Goal: Task Accomplishment & Management: Complete application form

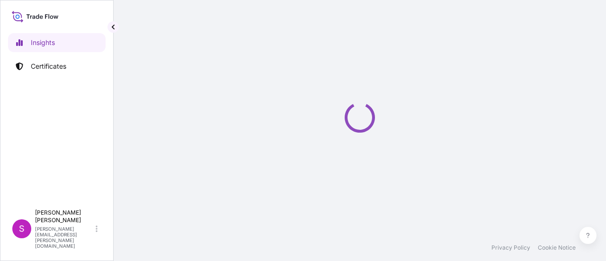
select select "2025"
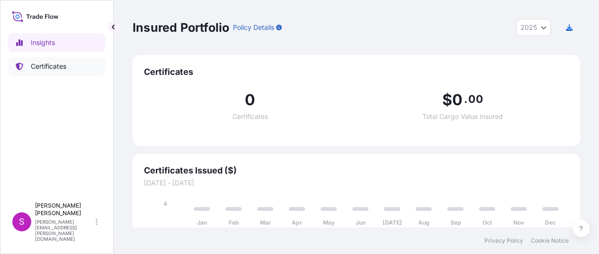
click at [58, 66] on p "Certificates" at bounding box center [49, 66] width 36 height 9
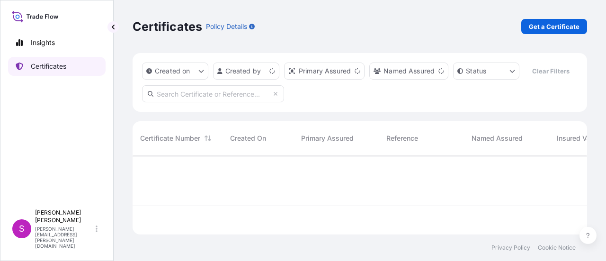
scroll to position [77, 447]
click at [564, 24] on p "Get a Certificate" at bounding box center [554, 26] width 51 height 9
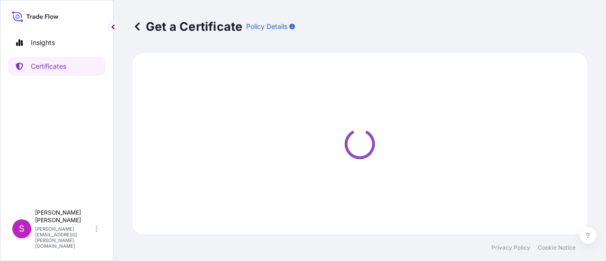
select select "Sea"
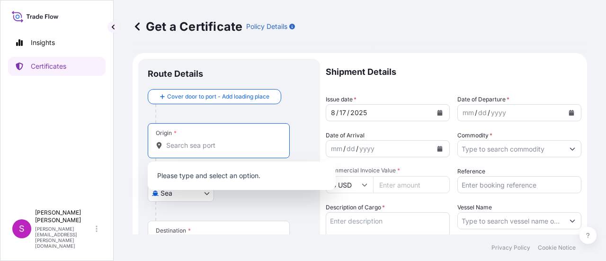
click at [180, 150] on input "Origin *" at bounding box center [222, 145] width 112 height 9
click at [186, 145] on input "Origin *" at bounding box center [222, 145] width 112 height 9
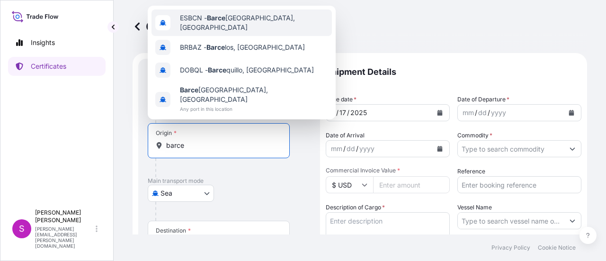
click at [230, 21] on span "ESBCN - [PERSON_NAME], [GEOGRAPHIC_DATA]" at bounding box center [254, 22] width 148 height 19
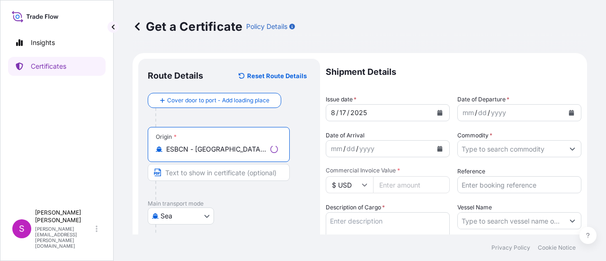
scroll to position [47, 0]
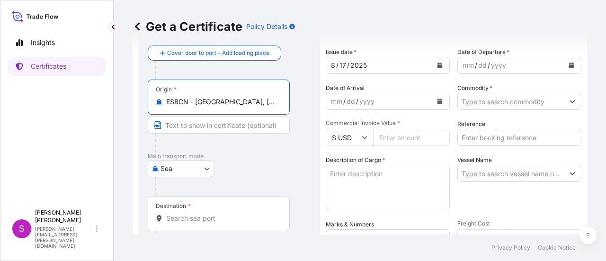
type input "ESBCN - [GEOGRAPHIC_DATA], [GEOGRAPHIC_DATA]"
click at [197, 222] on input "Destination *" at bounding box center [222, 218] width 112 height 9
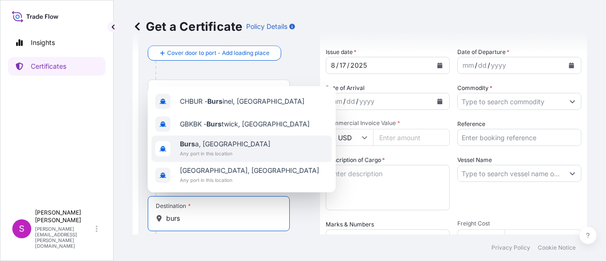
click at [212, 152] on span "Any port in this location" at bounding box center [225, 153] width 90 height 9
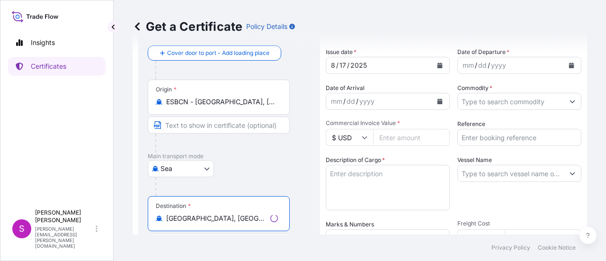
type input "[GEOGRAPHIC_DATA], [GEOGRAPHIC_DATA]"
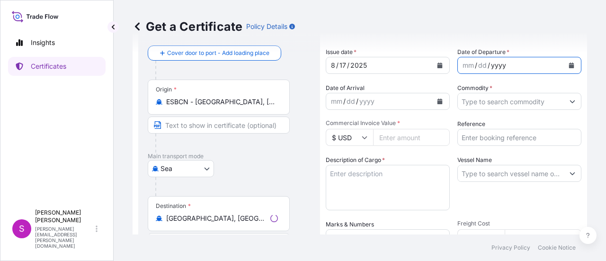
click at [498, 63] on div "yyyy" at bounding box center [498, 65] width 17 height 11
click at [569, 65] on icon "Calendar" at bounding box center [571, 66] width 5 height 6
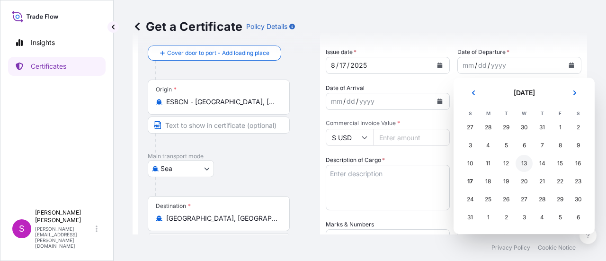
click at [523, 163] on div "13" at bounding box center [524, 163] width 17 height 17
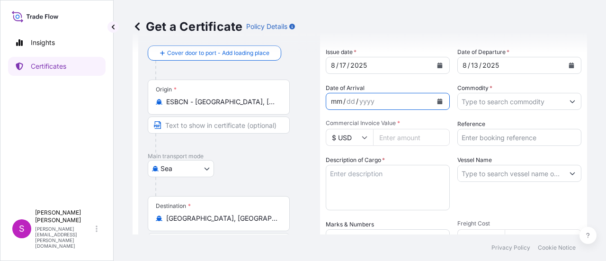
click at [420, 102] on div "mm / dd / yyyy" at bounding box center [379, 101] width 106 height 17
click at [439, 102] on icon "Calendar" at bounding box center [440, 101] width 6 height 6
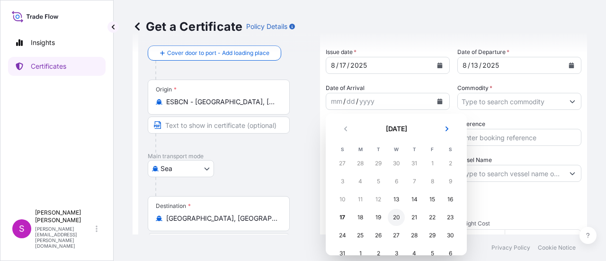
click at [399, 220] on div "20" at bounding box center [396, 217] width 17 height 17
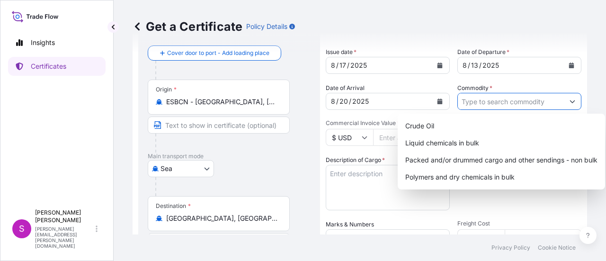
click at [479, 106] on input "Commodity *" at bounding box center [511, 101] width 106 height 17
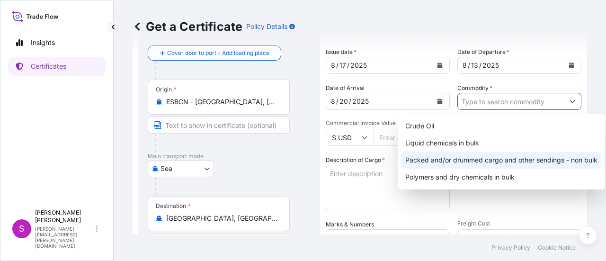
click at [527, 161] on div "Packed and/or drummed cargo and other sendings - non bulk" at bounding box center [502, 160] width 200 height 17
type input "Packed and/or drummed cargo and other sendings - non bulk"
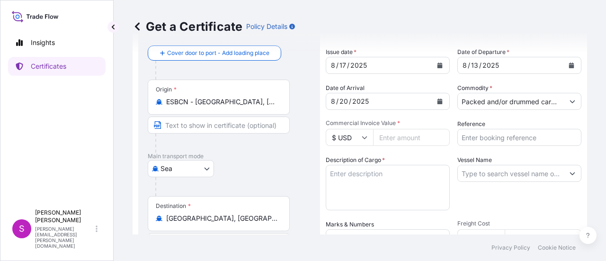
click at [366, 138] on icon at bounding box center [365, 137] width 6 height 6
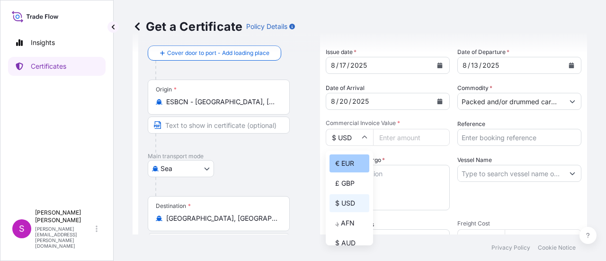
click at [350, 163] on div "€ EUR" at bounding box center [350, 163] width 40 height 18
type input "€ EUR"
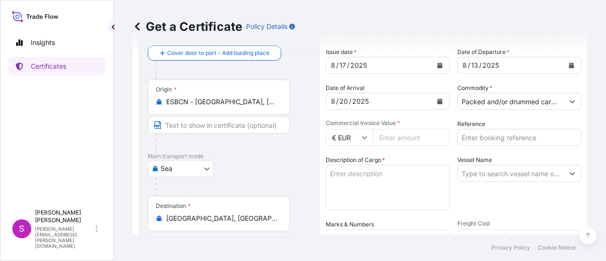
click at [400, 138] on input "Commercial Invoice Value *" at bounding box center [411, 137] width 77 height 17
type input "43906"
click at [471, 140] on input "Reference" at bounding box center [519, 137] width 124 height 17
type input "1625206309"
click at [370, 182] on textarea "Description of Cargo *" at bounding box center [388, 187] width 124 height 45
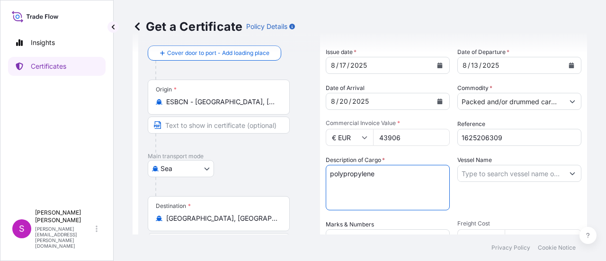
type textarea "polypropylene"
click at [564, 173] on button "Show suggestions" at bounding box center [572, 173] width 17 height 17
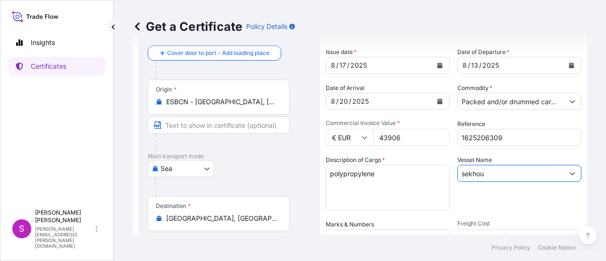
drag, startPoint x: 461, startPoint y: 176, endPoint x: 529, endPoint y: 177, distance: 68.2
click at [529, 177] on input "sekhou" at bounding box center [511, 173] width 106 height 17
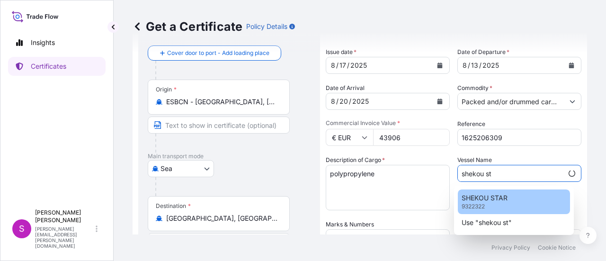
click at [496, 205] on div "SHEKOU STAR 9322322" at bounding box center [514, 201] width 112 height 25
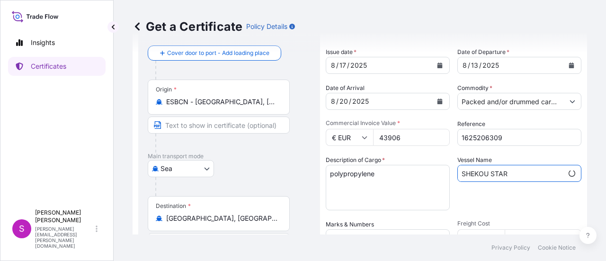
scroll to position [142, 0]
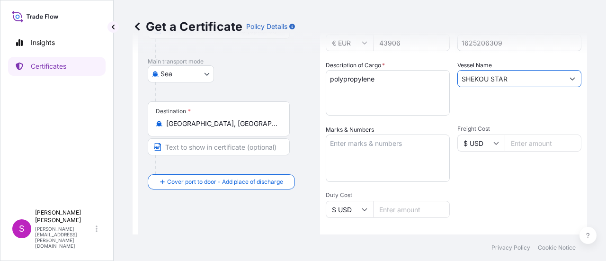
type input "SHEKOU STAR"
click at [354, 142] on textarea "Marks & Numbers" at bounding box center [388, 157] width 124 height 47
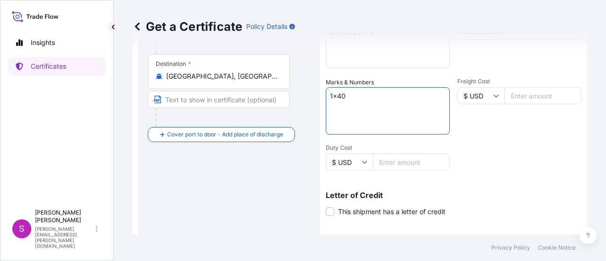
scroll to position [237, 0]
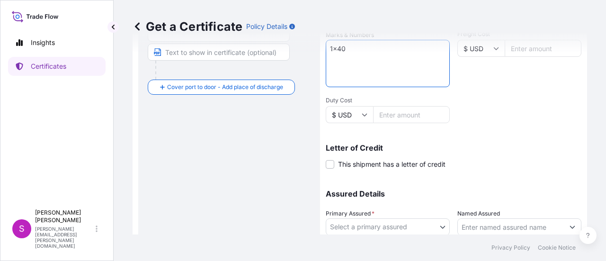
type textarea "1x40"
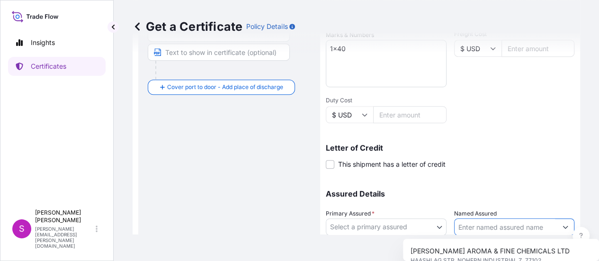
click at [485, 225] on input "Named Assured" at bounding box center [506, 226] width 103 height 17
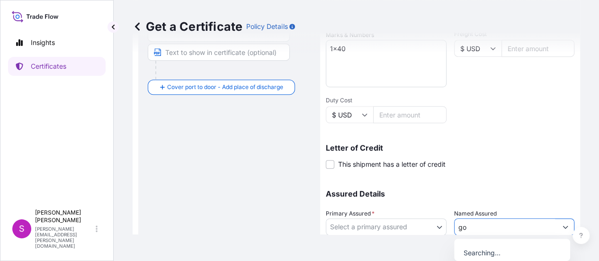
type input "g"
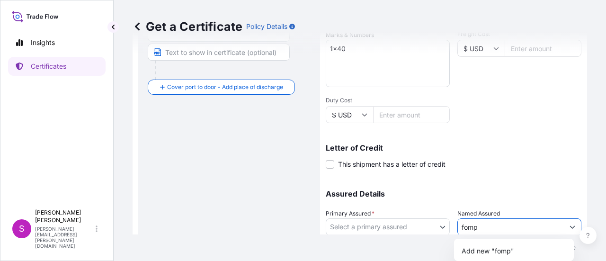
scroll to position [284, 0]
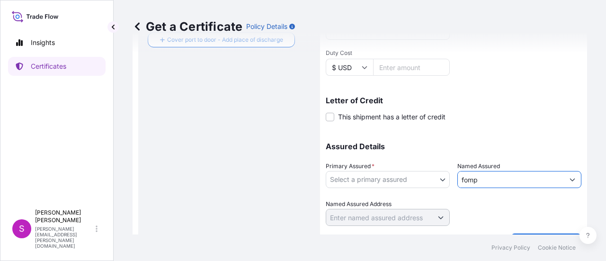
click at [510, 180] on input "fomp" at bounding box center [511, 179] width 106 height 17
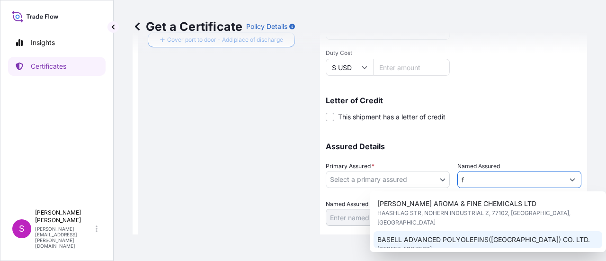
click at [456, 231] on div "BASELL ADVANCED POLYOLEFINS([GEOGRAPHIC_DATA]) CO. LTD. [STREET_ADDRESS]" at bounding box center [488, 244] width 229 height 27
type input "BASELL ADVANCED POLYOLEFINS([GEOGRAPHIC_DATA]) CO. LTD."
type input "[STREET_ADDRESS]"
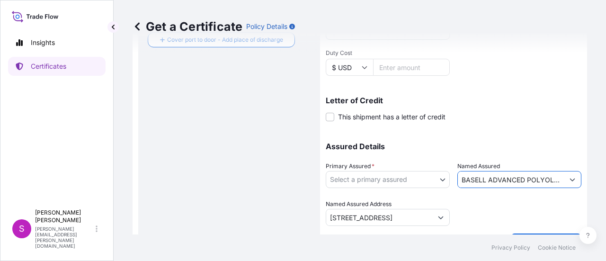
type input "BASELL ADVANCED POLYOLEFINS([GEOGRAPHIC_DATA]) CO. LTD."
click at [392, 179] on body "2 options available. 3 options available. Insights Certificates S [PERSON_NAME]…" at bounding box center [303, 130] width 606 height 261
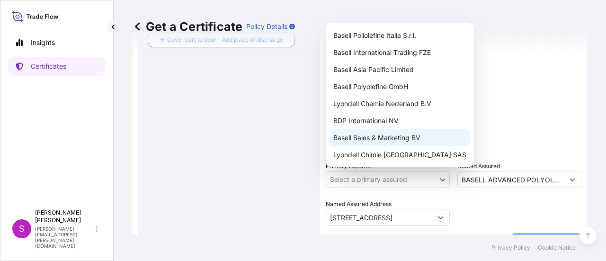
click at [373, 138] on div "Basell Sales & Marketing BV" at bounding box center [400, 137] width 141 height 17
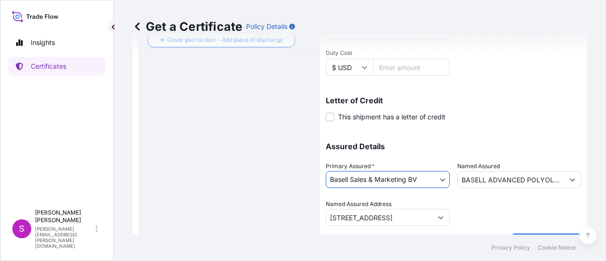
scroll to position [307, 0]
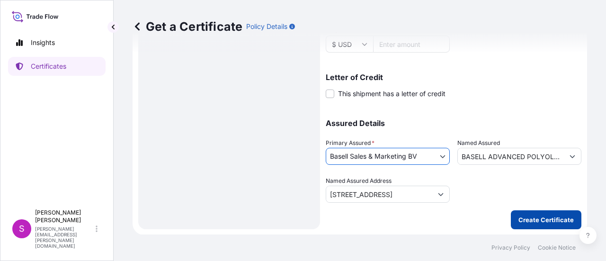
click at [534, 219] on p "Create Certificate" at bounding box center [546, 219] width 55 height 9
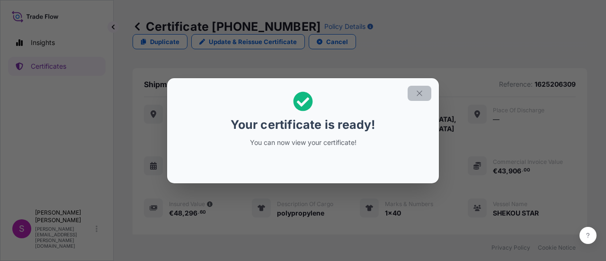
click at [420, 92] on icon "button" at bounding box center [419, 92] width 5 height 5
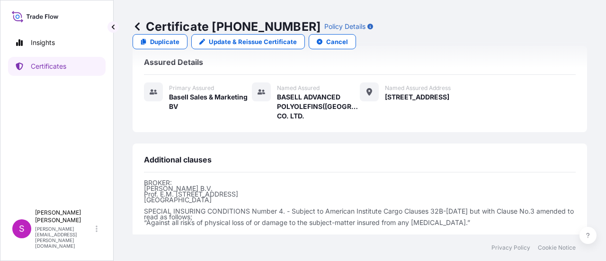
scroll to position [313, 0]
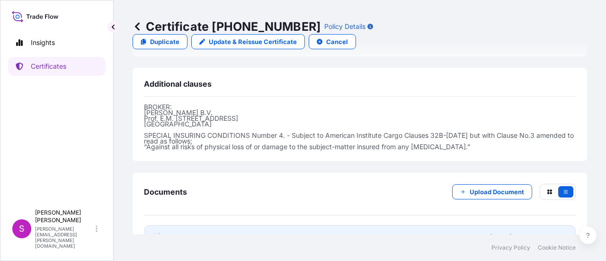
click at [155, 233] on icon at bounding box center [157, 237] width 8 height 9
